Goal: Information Seeking & Learning: Compare options

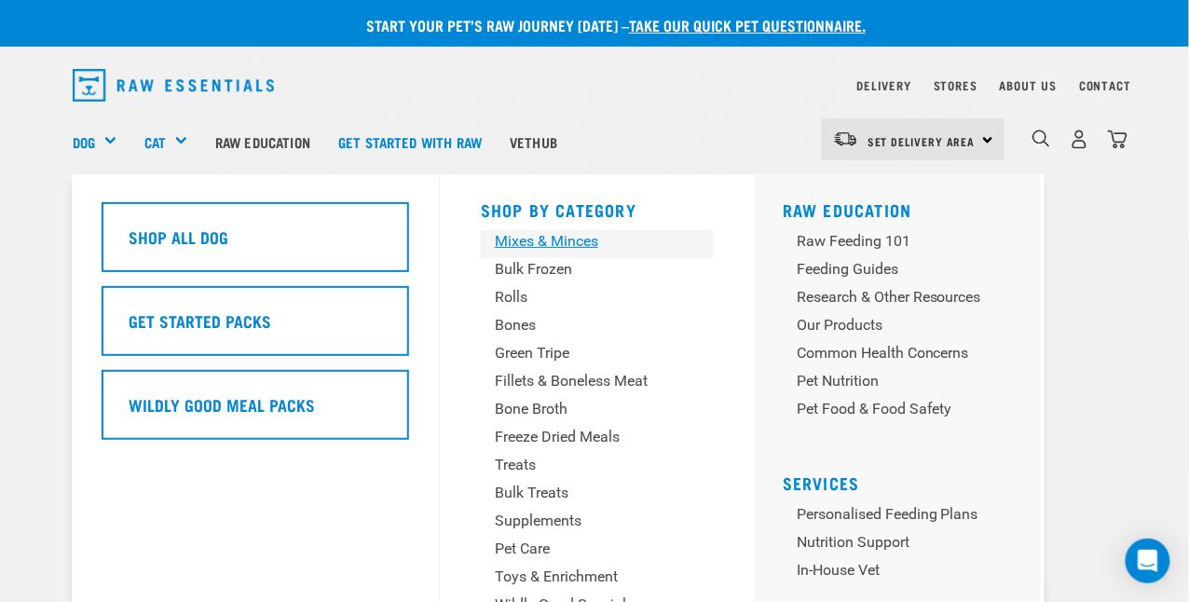
click at [542, 246] on div "Mixes & Minces" at bounding box center [582, 241] width 174 height 22
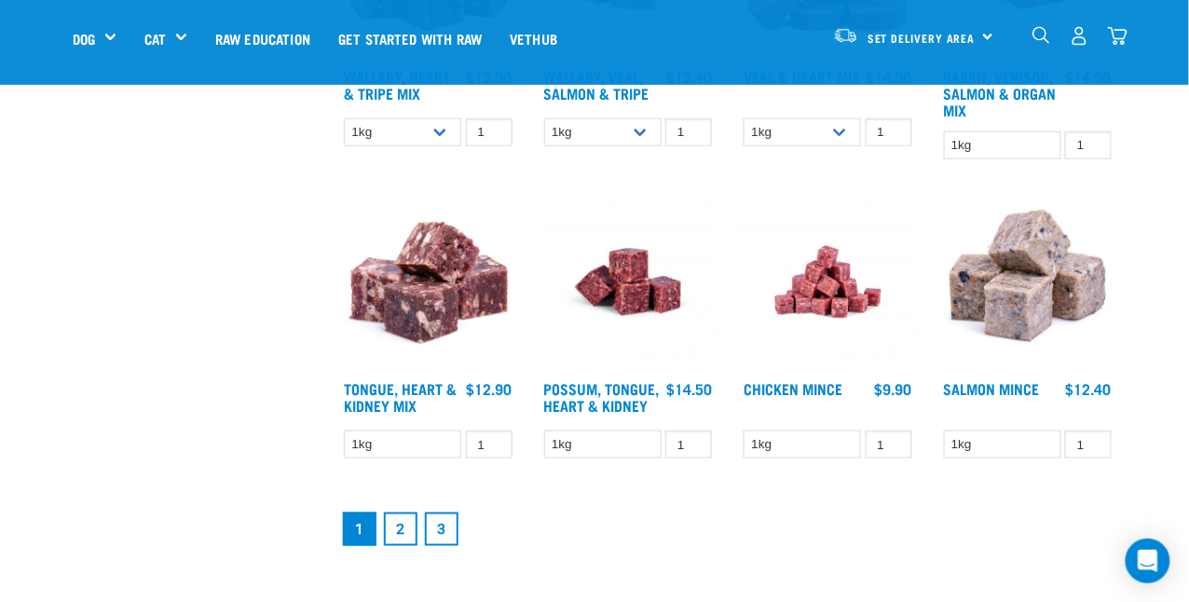
scroll to position [2237, 0]
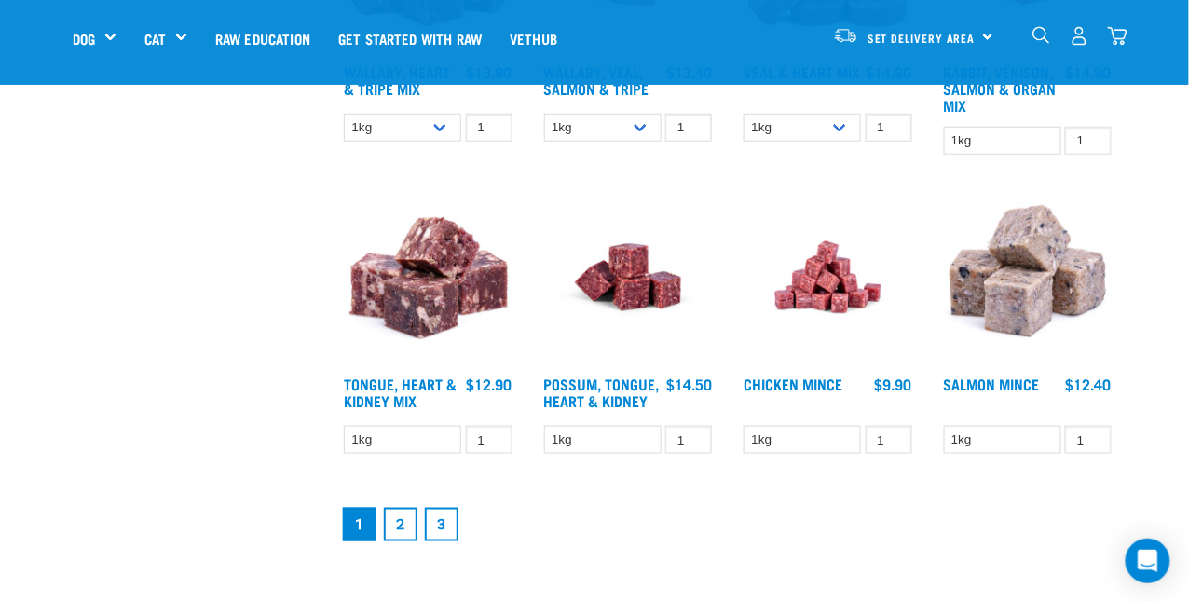
click at [403, 526] on link "2" at bounding box center [401, 525] width 34 height 34
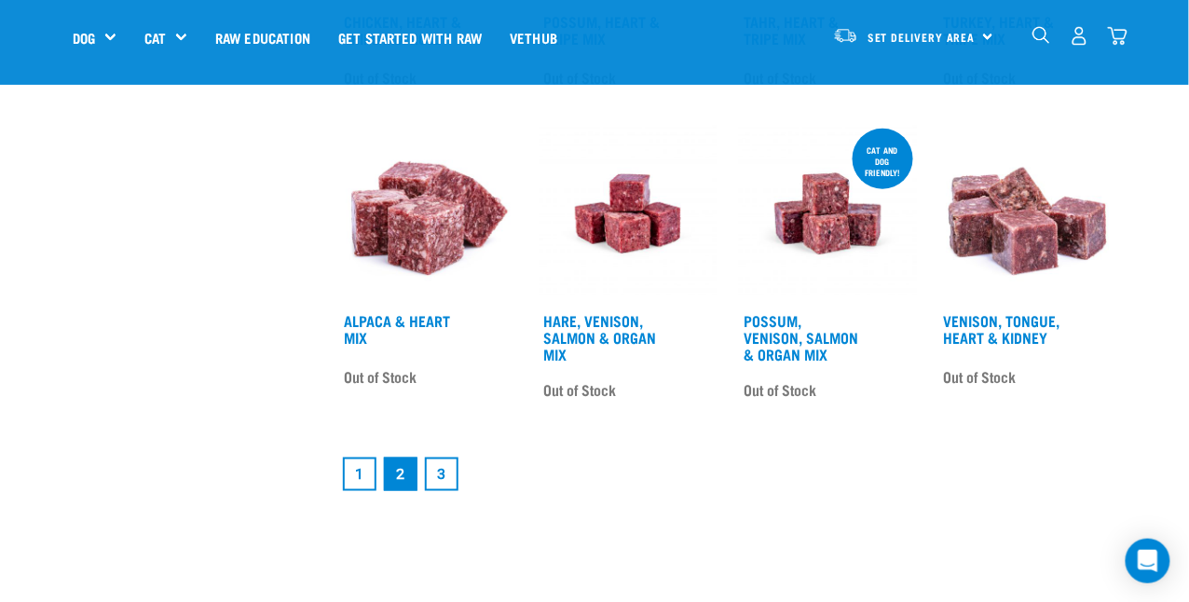
scroll to position [2330, 0]
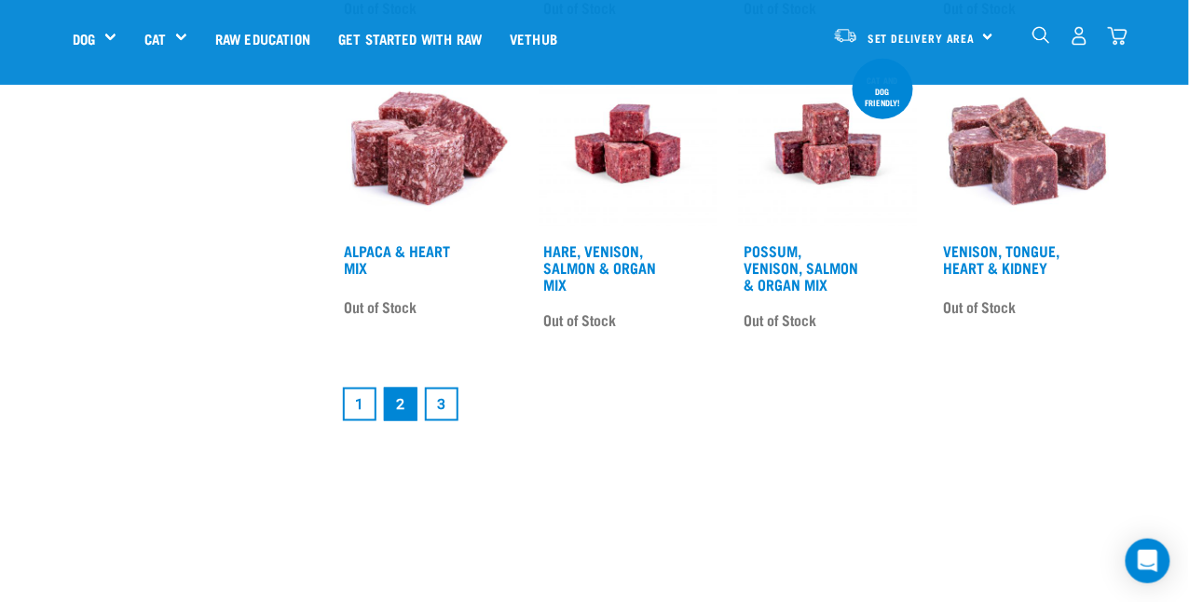
click at [355, 404] on link "1" at bounding box center [360, 405] width 34 height 34
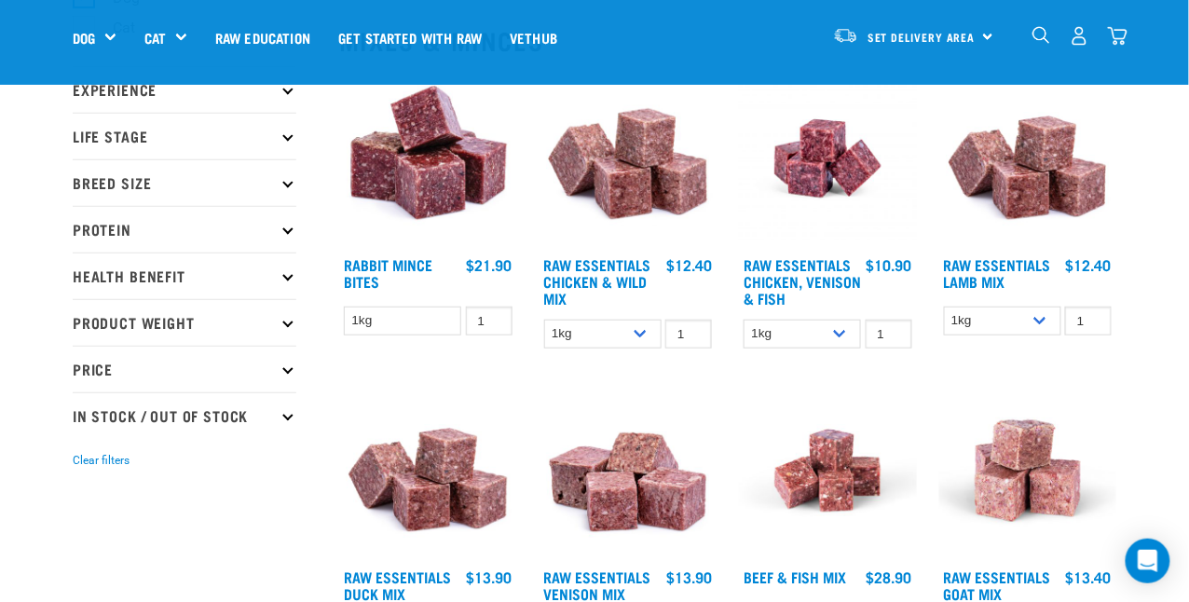
scroll to position [186, 0]
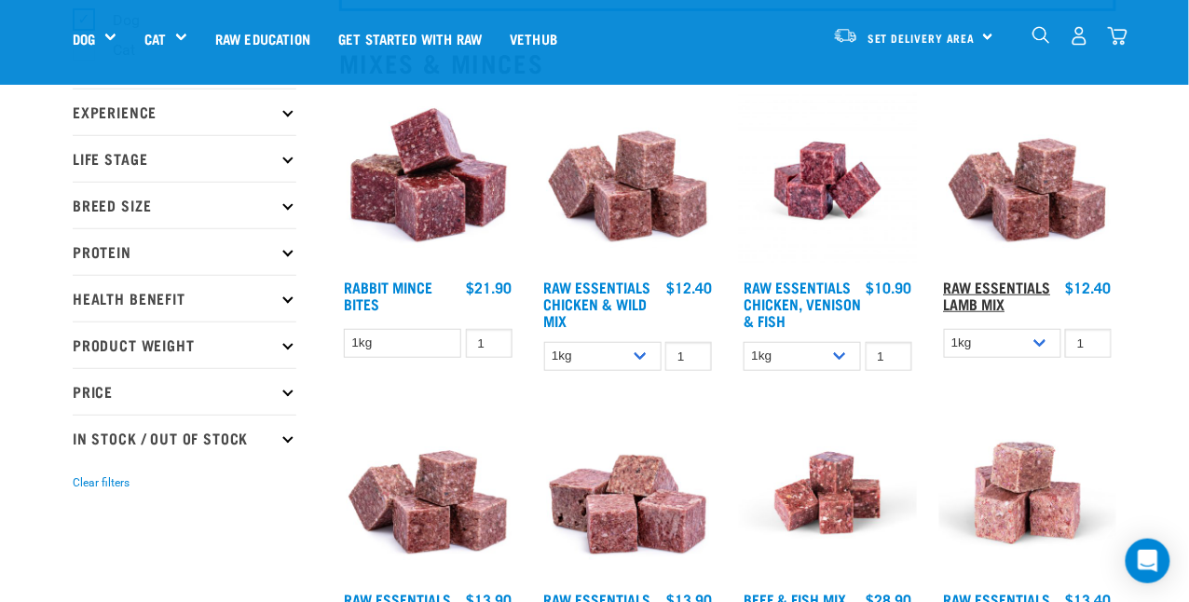
click at [1000, 282] on link "Raw Essentials Lamb Mix" at bounding box center [997, 294] width 107 height 25
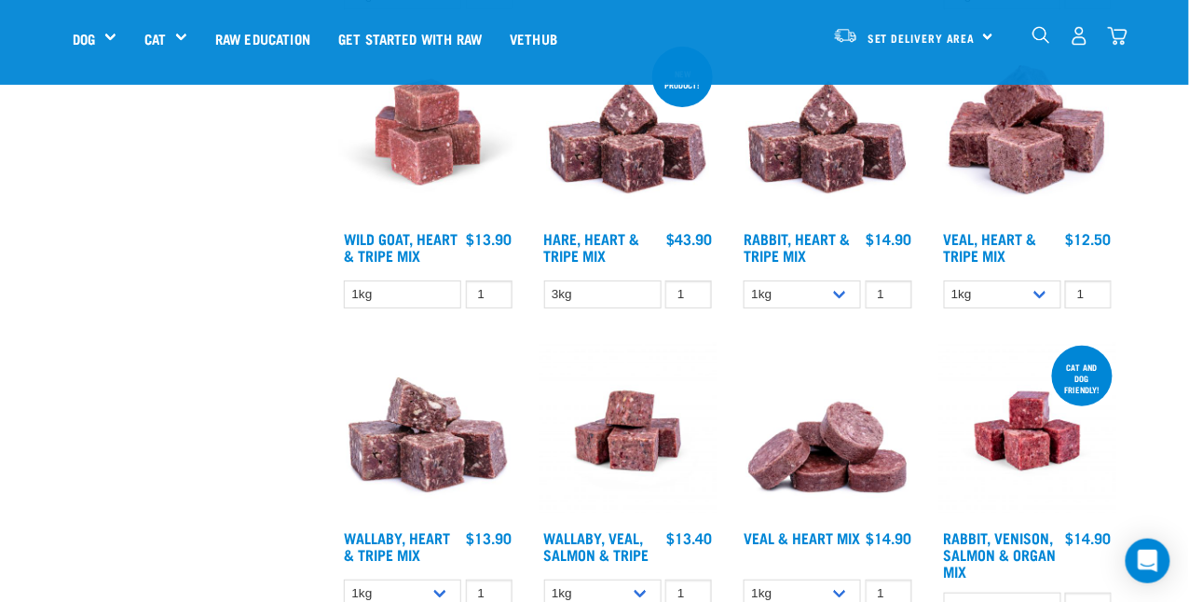
scroll to position [1864, 0]
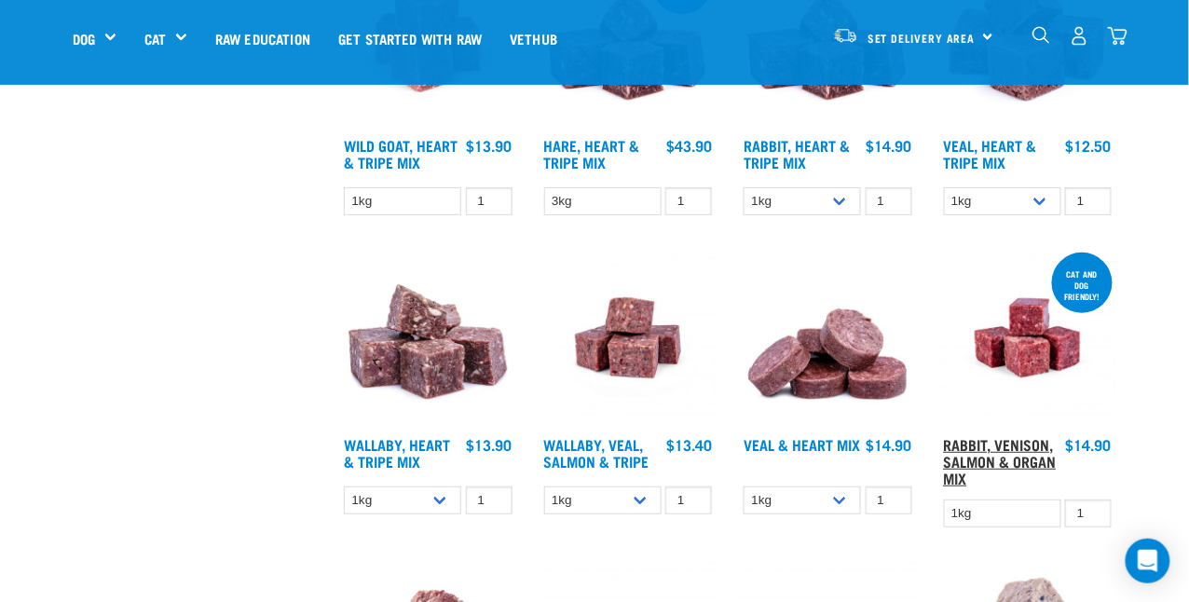
click at [1026, 447] on link "Rabbit, Venison, Salmon & Organ Mix" at bounding box center [1000, 461] width 113 height 42
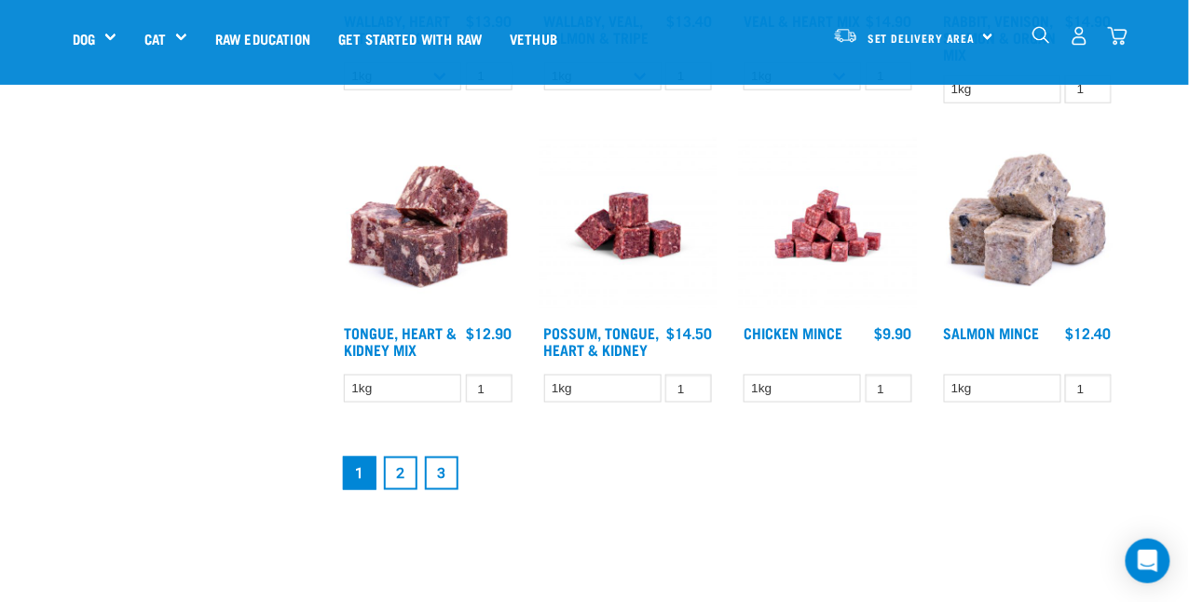
scroll to position [2317, 0]
